Goal: Browse casually

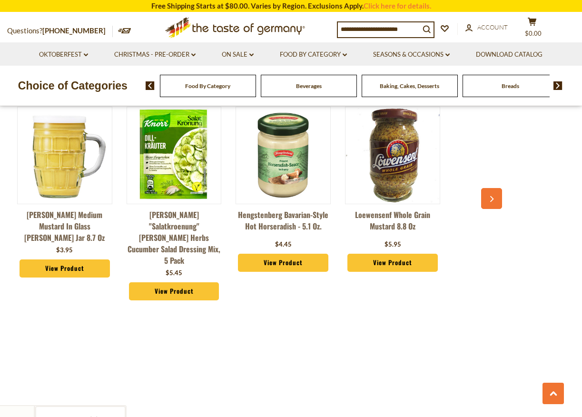
scroll to position [714, 0]
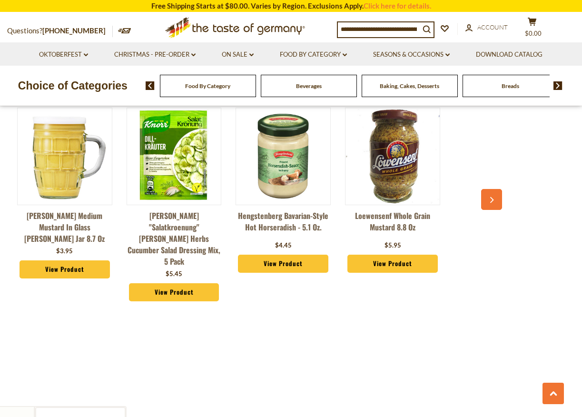
click at [153, 203] on img at bounding box center [174, 156] width 94 height 94
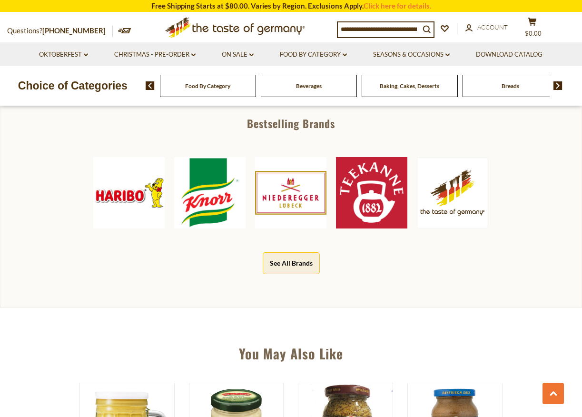
scroll to position [437, 0]
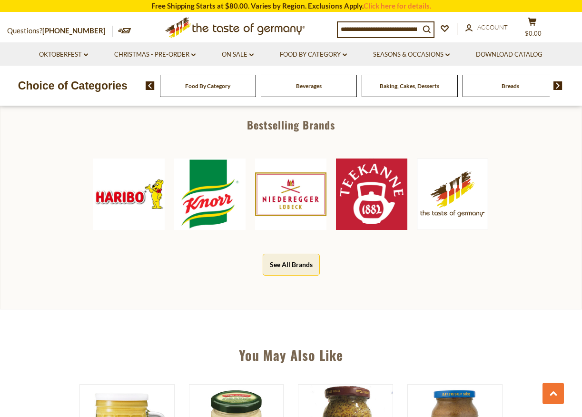
click at [119, 230] on img at bounding box center [128, 193] width 71 height 71
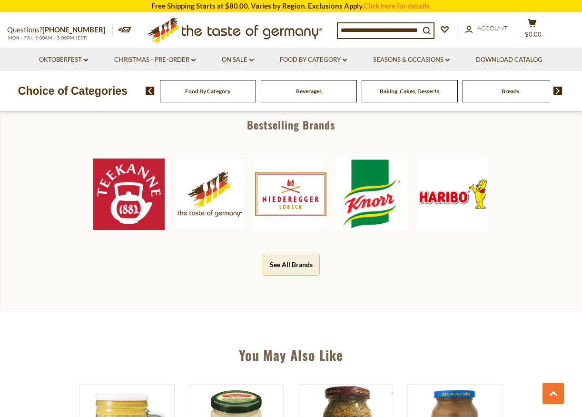
click at [301, 230] on img at bounding box center [290, 193] width 71 height 71
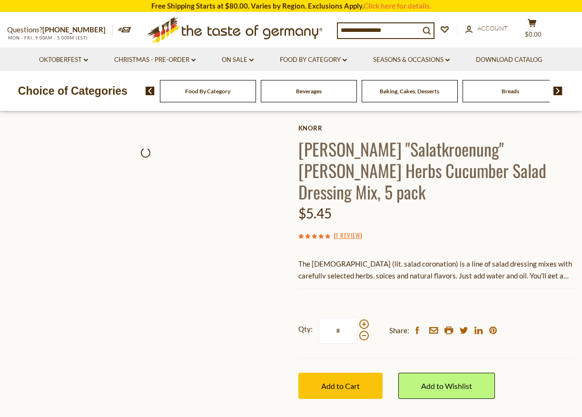
scroll to position [450, 0]
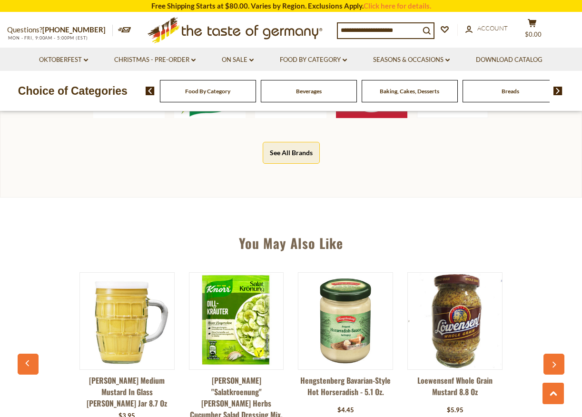
scroll to position [714, 0]
